Goal: Transaction & Acquisition: Purchase product/service

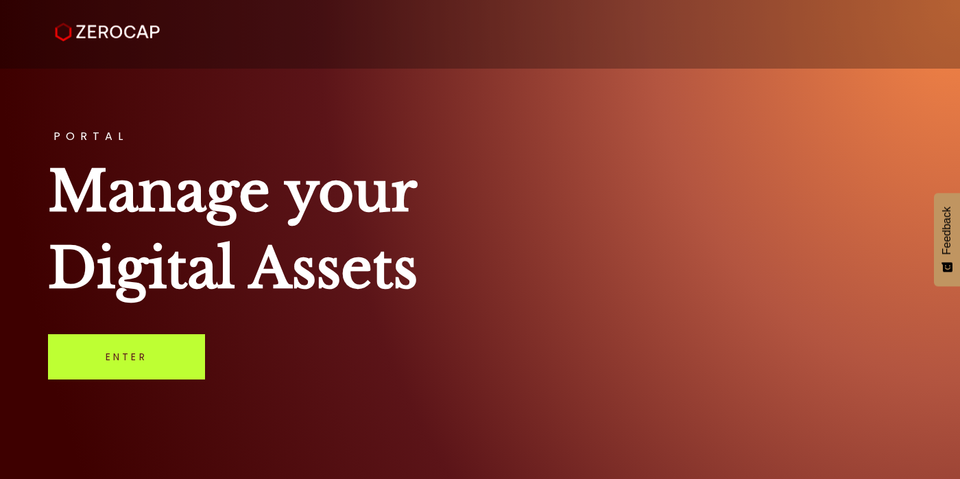
click at [125, 348] on link "Enter" at bounding box center [126, 356] width 157 height 45
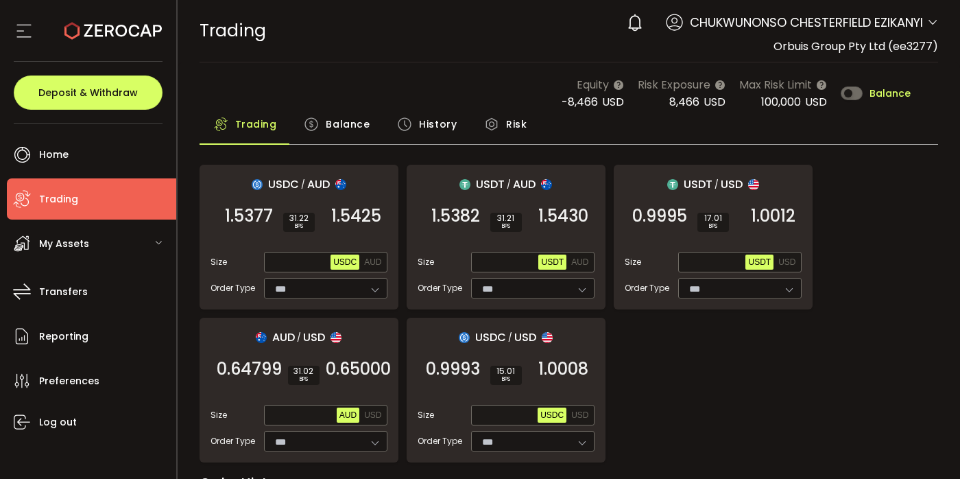
type input "***"
